Goal: Transaction & Acquisition: Obtain resource

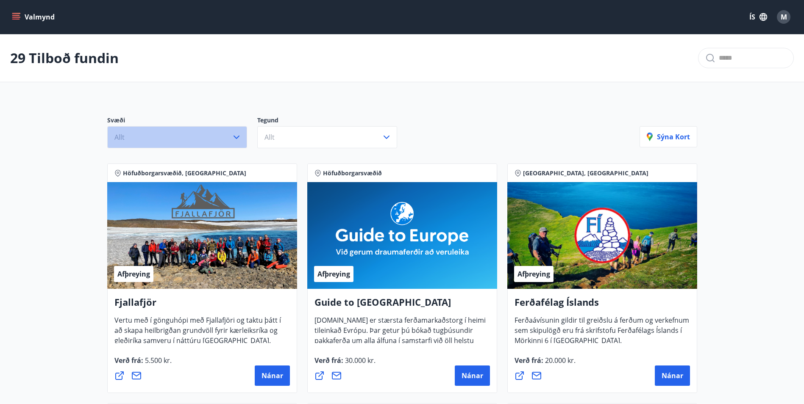
click at [235, 136] on icon "button" at bounding box center [236, 137] width 10 height 10
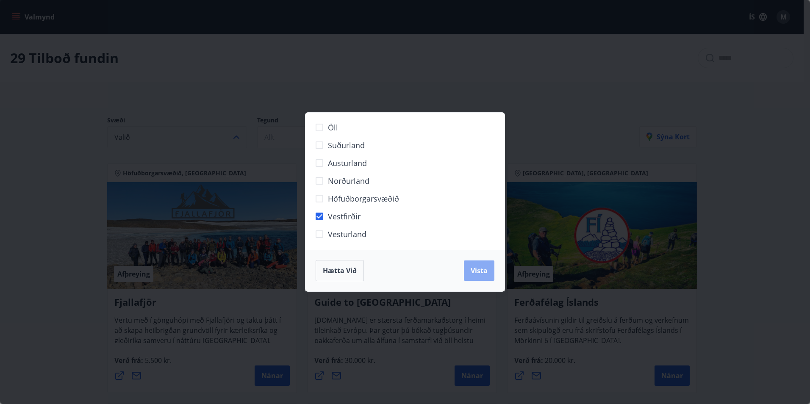
click at [479, 273] on span "Vista" at bounding box center [479, 270] width 17 height 9
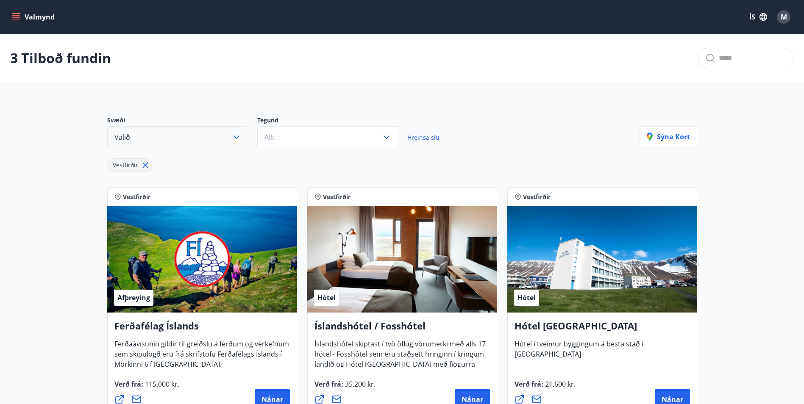
click at [235, 134] on icon "button" at bounding box center [236, 137] width 10 height 10
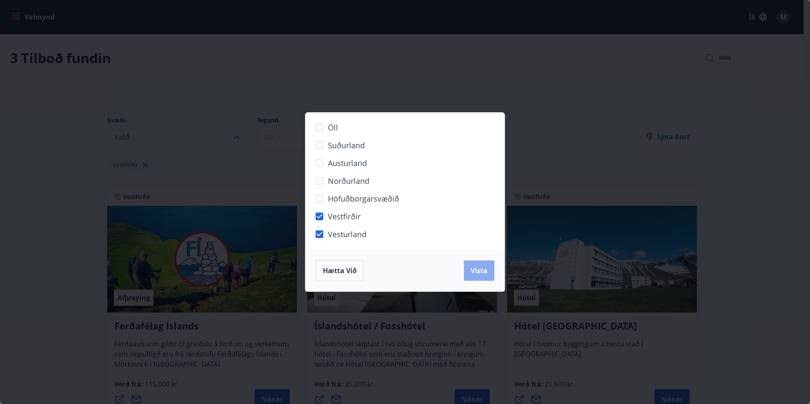
click at [483, 268] on span "Vista" at bounding box center [479, 270] width 17 height 9
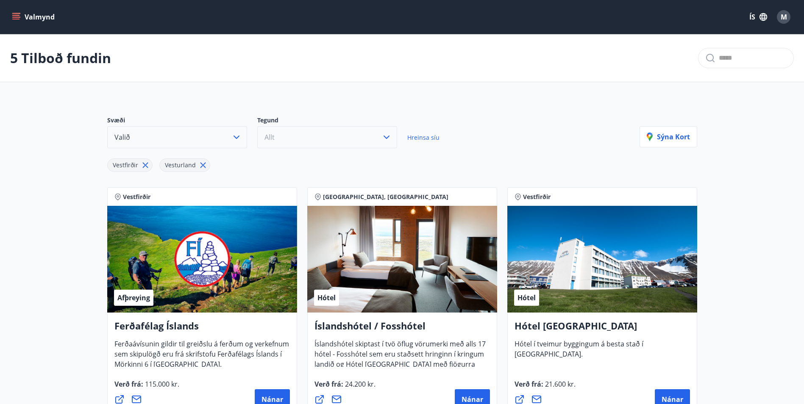
click at [386, 134] on icon "button" at bounding box center [386, 137] width 10 height 10
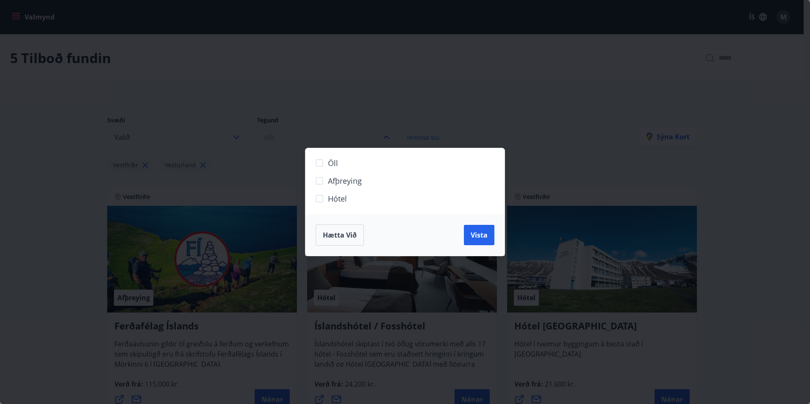
click at [386, 134] on div "Öll Afþreying Hótel Hætta við Vista" at bounding box center [405, 202] width 810 height 404
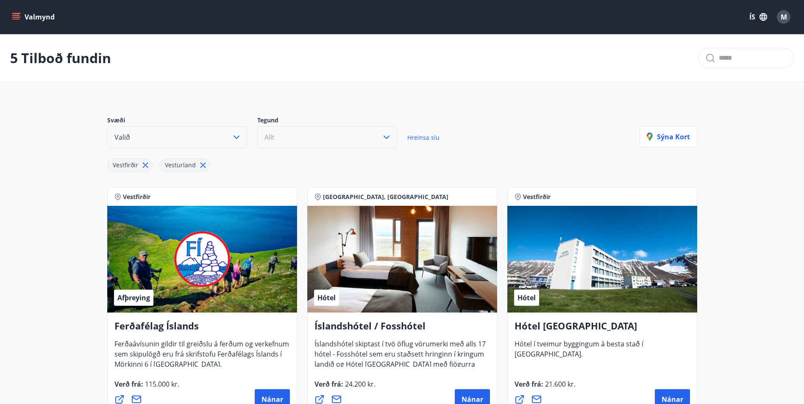
click at [233, 135] on icon "button" at bounding box center [236, 137] width 10 height 10
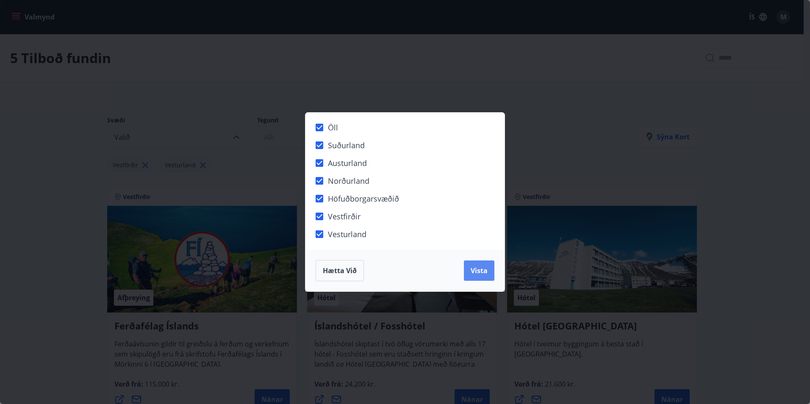
click at [493, 273] on button "Vista" at bounding box center [479, 271] width 31 height 20
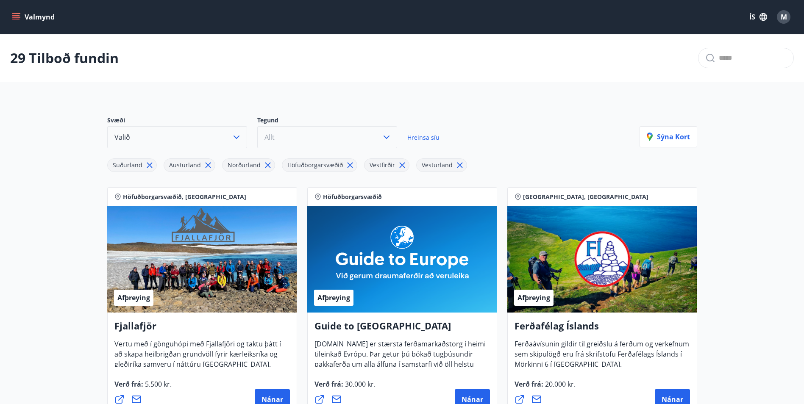
click at [16, 16] on icon "menu" at bounding box center [16, 15] width 8 height 1
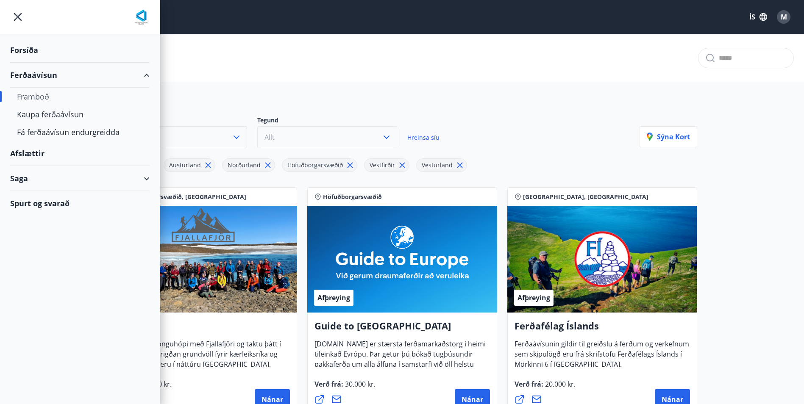
click at [780, 13] on div "M" at bounding box center [784, 17] width 14 height 14
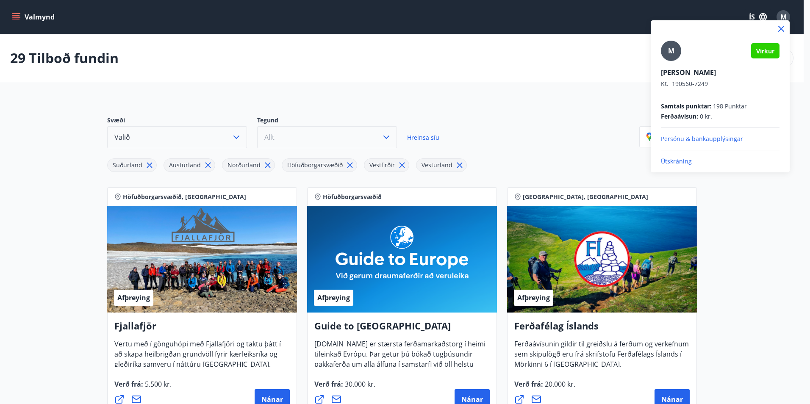
click at [692, 161] on p "Útskráning" at bounding box center [720, 161] width 119 height 8
